Goal: Browse casually

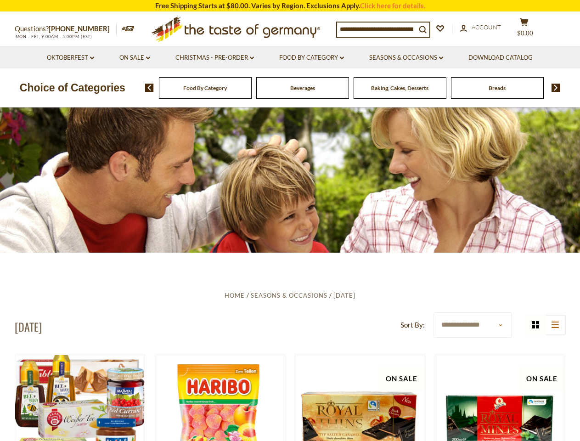
click at [290, 220] on div at bounding box center [290, 179] width 580 height 145
click at [379, 28] on input at bounding box center [376, 29] width 79 height 13
click at [530, 29] on span "$0.00" at bounding box center [525, 32] width 16 height 7
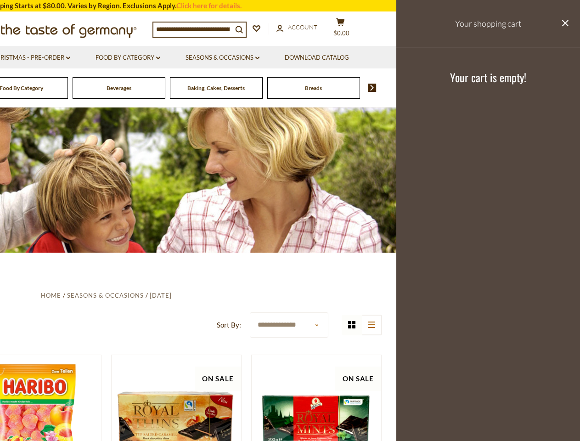
click at [135, 58] on link "Food By Category dropdown_arrow" at bounding box center [128, 58] width 65 height 10
click at [215, 58] on link "Seasons & Occasions dropdown_arrow" at bounding box center [223, 58] width 74 height 10
click at [313, 58] on link "Download Catalog" at bounding box center [317, 58] width 64 height 10
click at [408, 58] on footer "Your cart is empty!" at bounding box center [488, 76] width 184 height 59
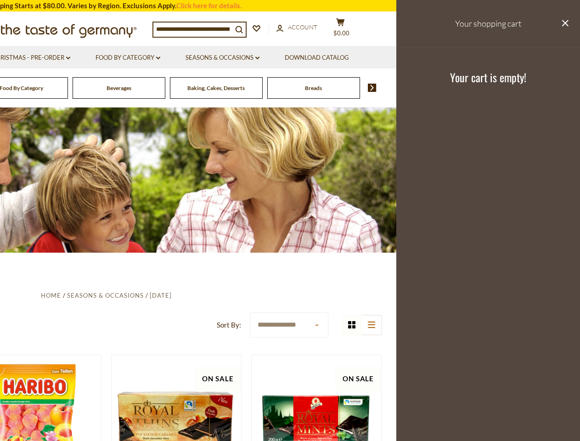
click at [68, 88] on div "Breads" at bounding box center [21, 88] width 93 height 22
click at [68, 88] on div "Beverages" at bounding box center [21, 88] width 93 height 22
